Goal: Task Accomplishment & Management: Complete application form

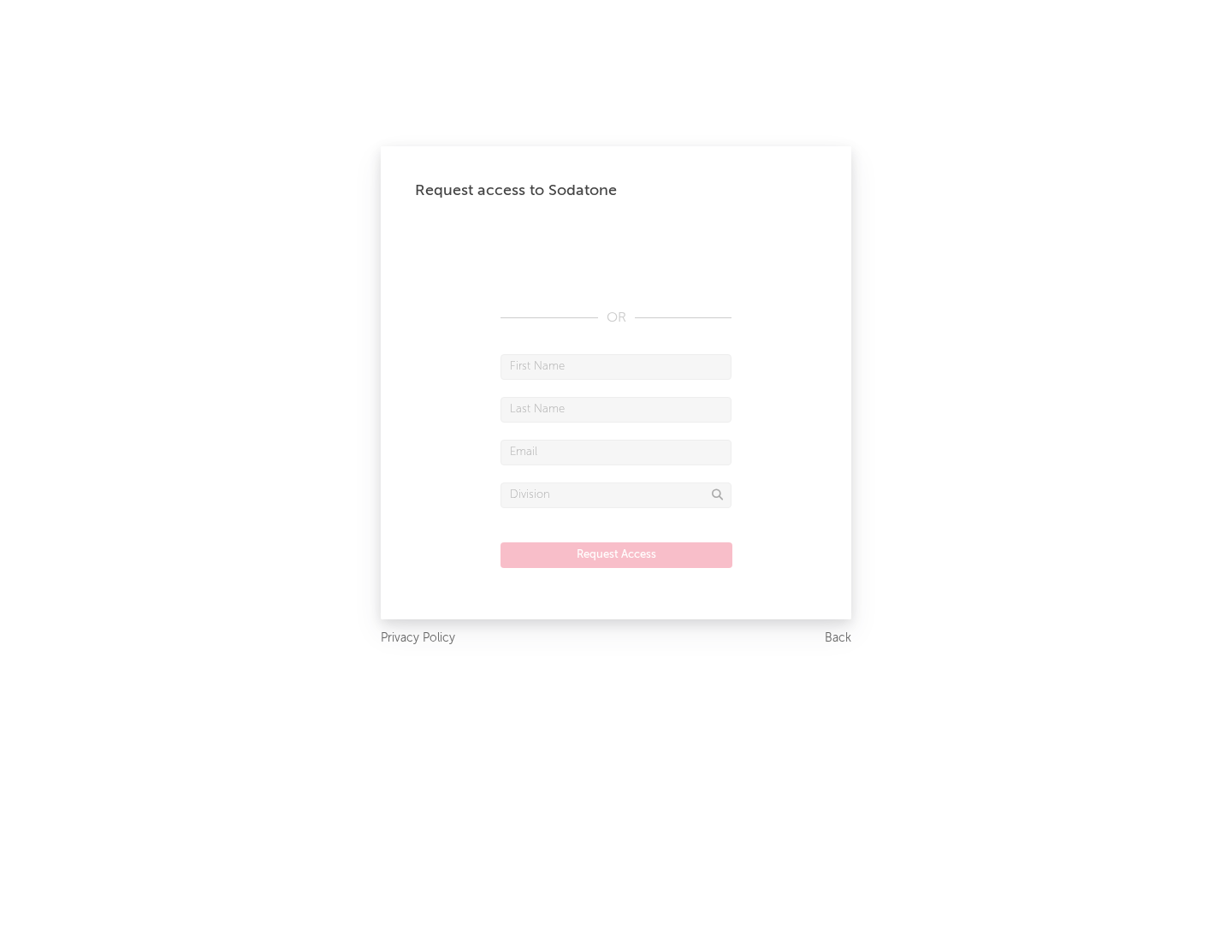
click at [616, 366] on input "text" at bounding box center [616, 367] width 231 height 26
type input "[PERSON_NAME]"
click at [616, 409] on input "text" at bounding box center [616, 410] width 231 height 26
type input "[PERSON_NAME]"
click at [616, 452] on input "text" at bounding box center [616, 453] width 231 height 26
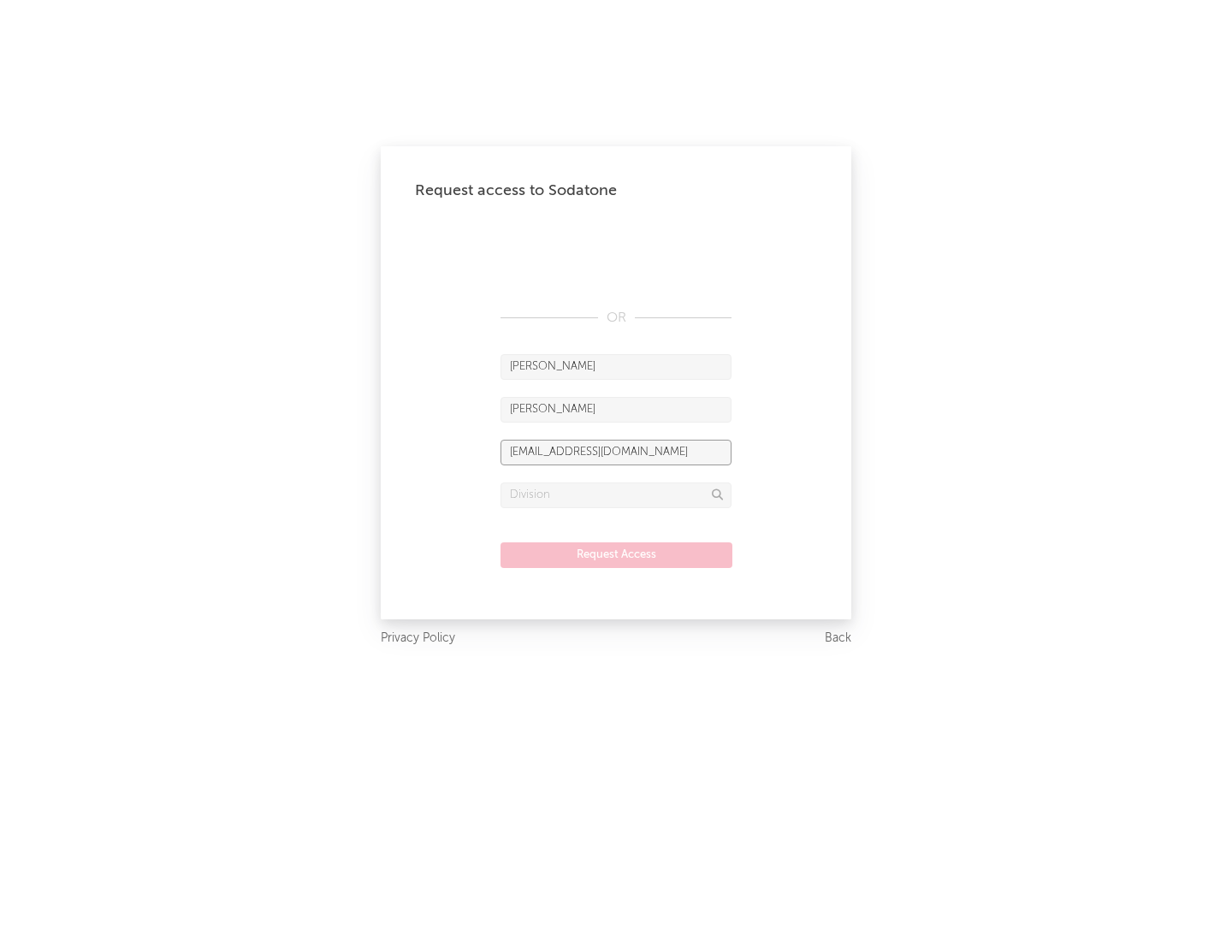
type input "[EMAIL_ADDRESS][DOMAIN_NAME]"
click at [616, 495] on input "text" at bounding box center [616, 496] width 231 height 26
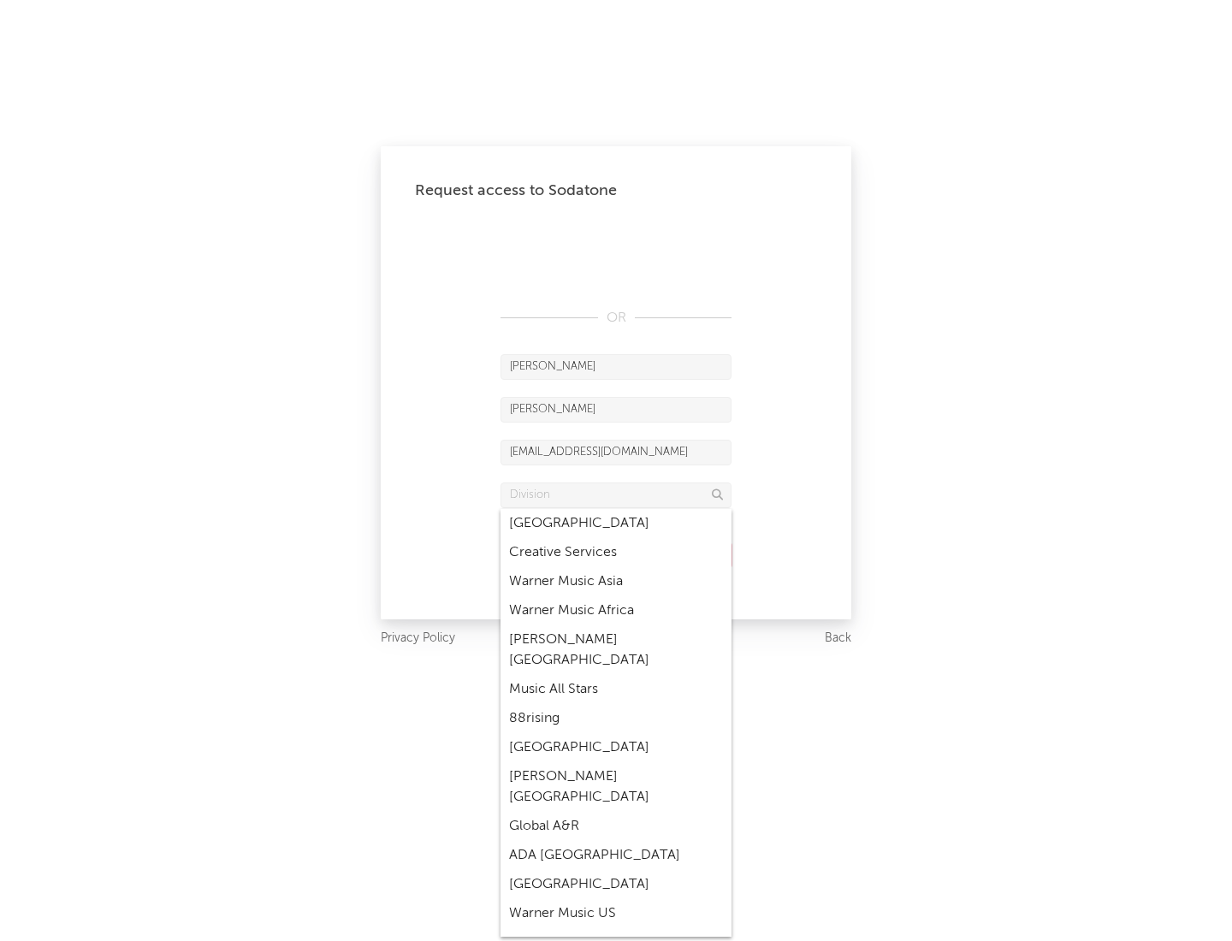
click at [616, 675] on div "Music All Stars" at bounding box center [616, 689] width 231 height 29
type input "Music All Stars"
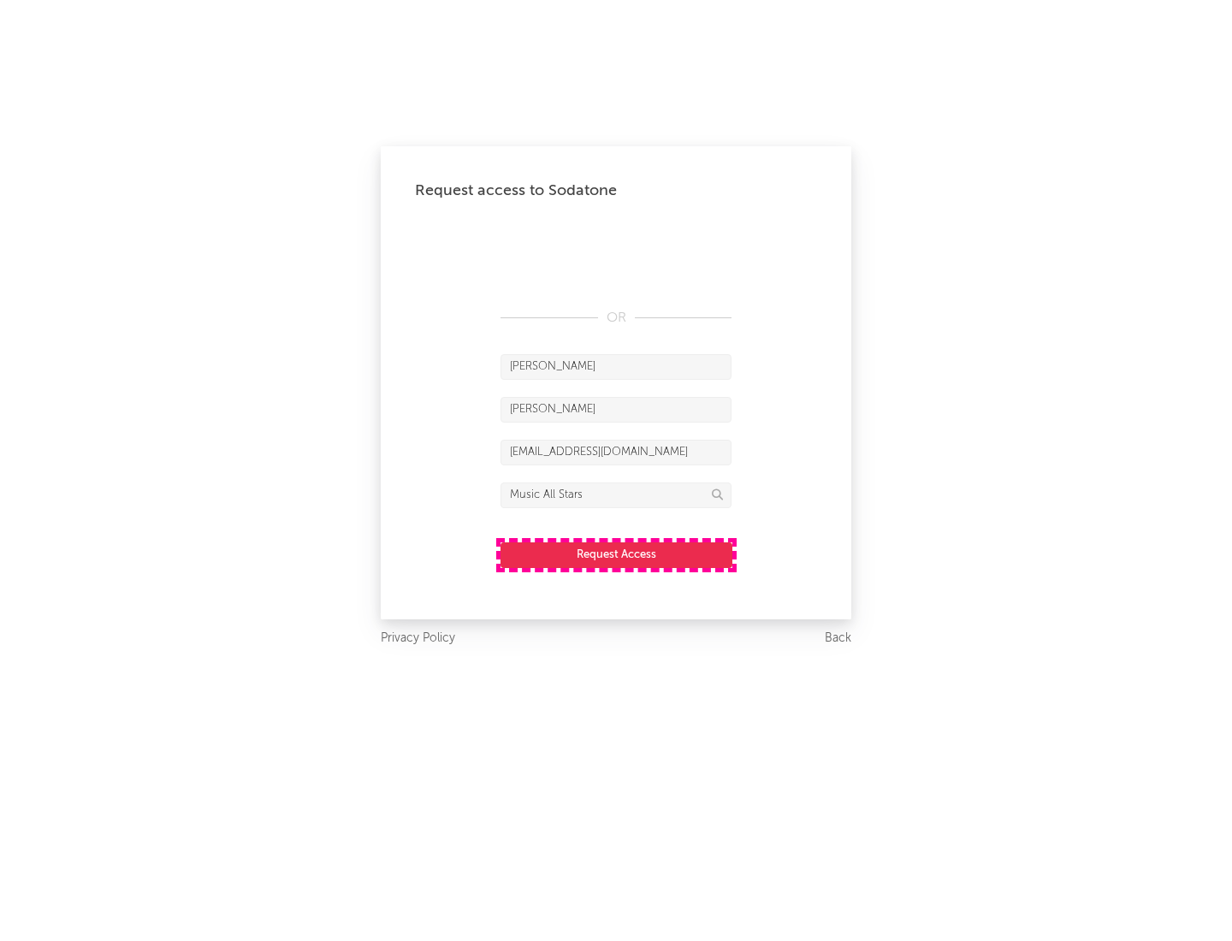
click at [616, 554] on button "Request Access" at bounding box center [617, 556] width 232 height 26
